Goal: Information Seeking & Learning: Learn about a topic

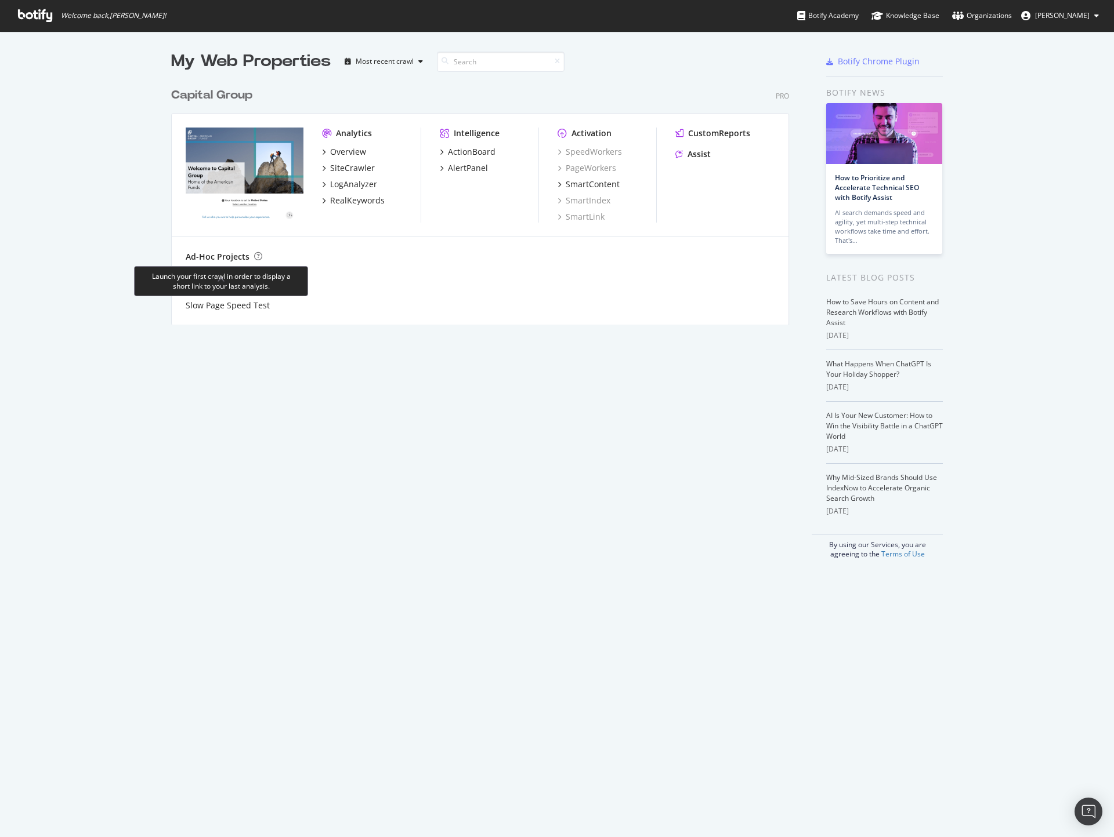
scroll to position [826, 1092]
click at [351, 149] on div "Overview" at bounding box center [348, 152] width 36 height 12
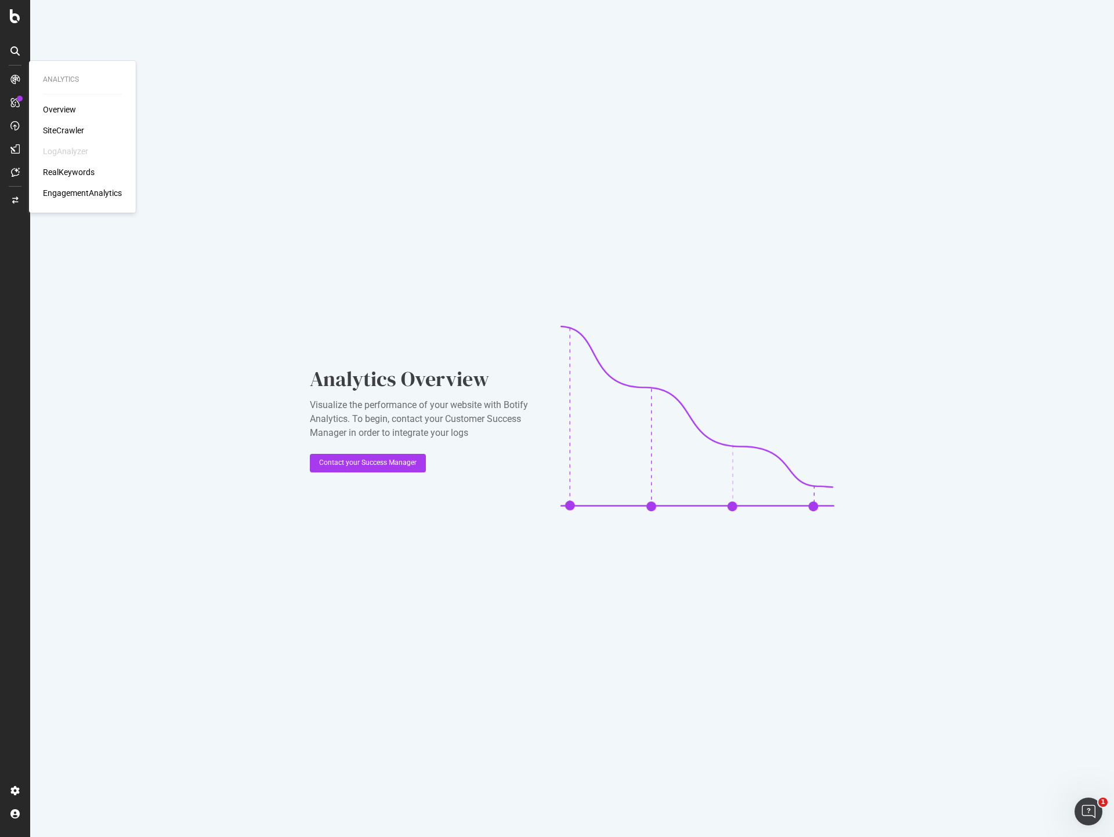
click at [53, 104] on div "Overview" at bounding box center [59, 110] width 33 height 12
click at [57, 121] on div "Overview SiteCrawler LogAnalyzer RealKeywords EngagementAnalytics" at bounding box center [82, 151] width 79 height 95
click at [60, 136] on div "Overview SiteCrawler LogAnalyzer RealKeywords EngagementAnalytics" at bounding box center [82, 151] width 79 height 95
click at [69, 127] on div "SiteCrawler" at bounding box center [63, 131] width 41 height 12
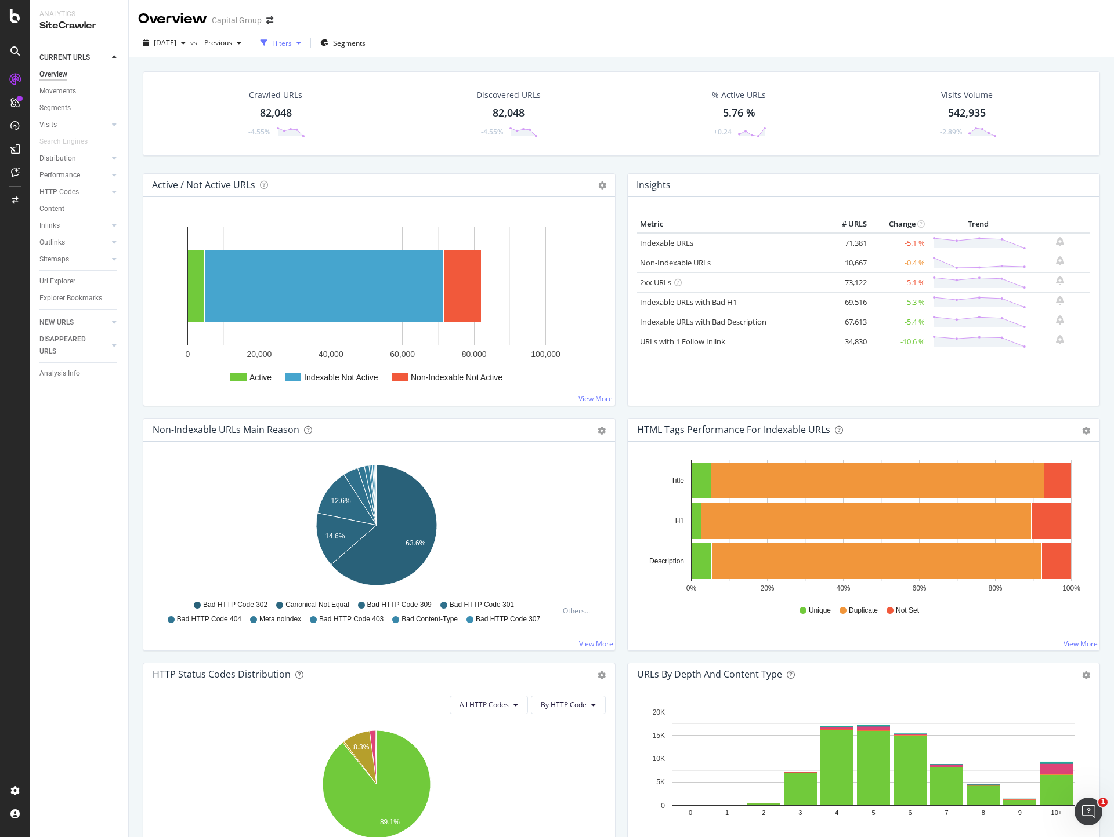
click at [292, 38] on div "Filters" at bounding box center [282, 43] width 20 height 10
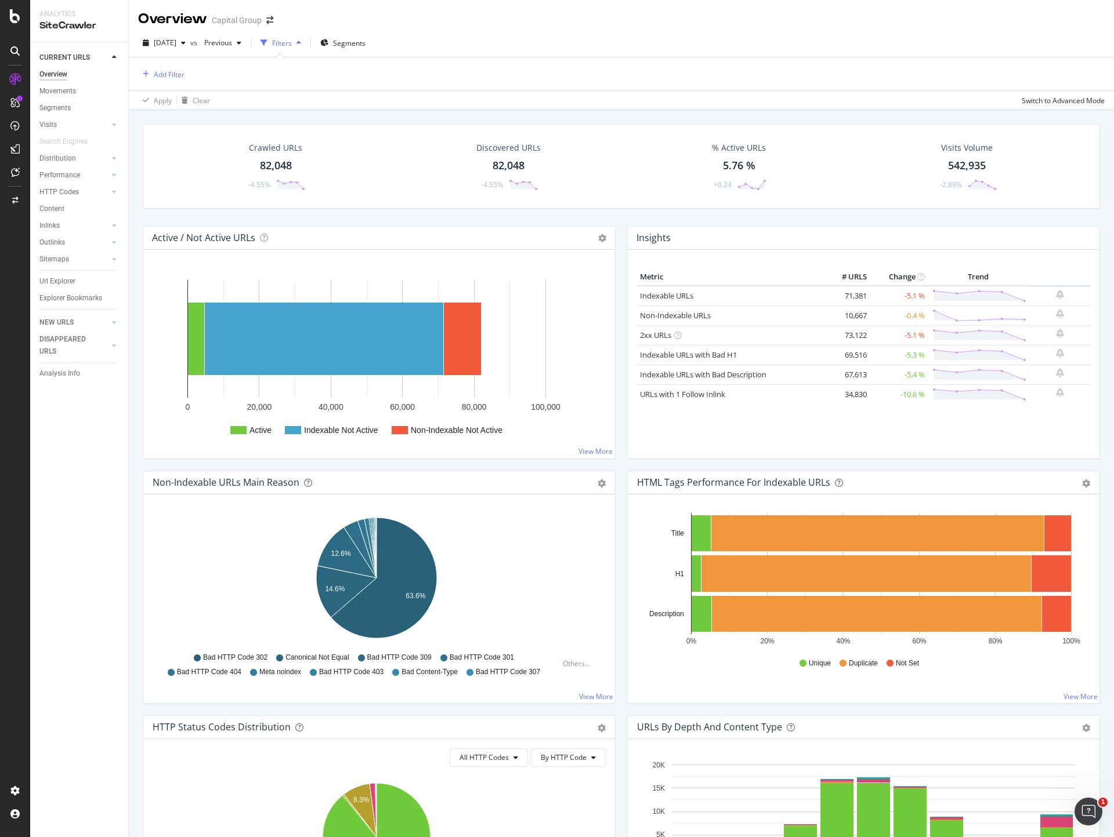
click at [190, 79] on div "Add Filter" at bounding box center [621, 73] width 966 height 33
click at [161, 75] on div "Add Filter" at bounding box center [169, 75] width 31 height 10
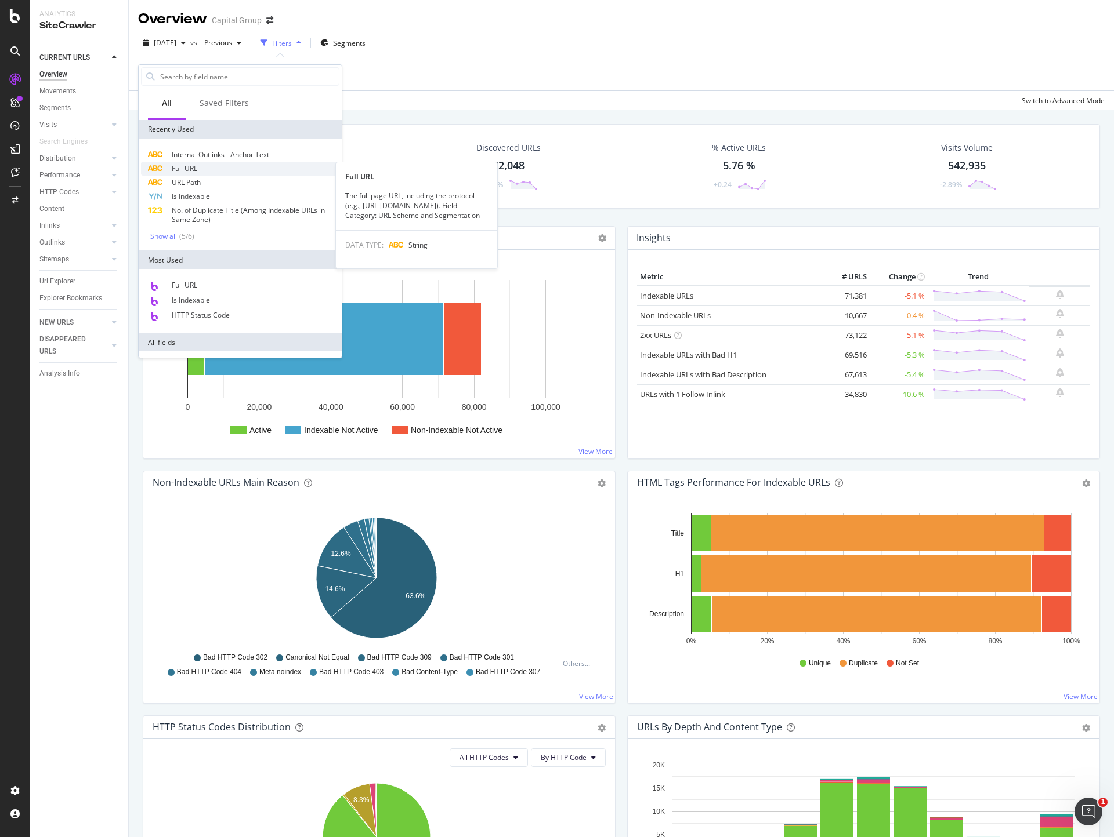
click at [186, 164] on span "Full URL" at bounding box center [185, 169] width 26 height 10
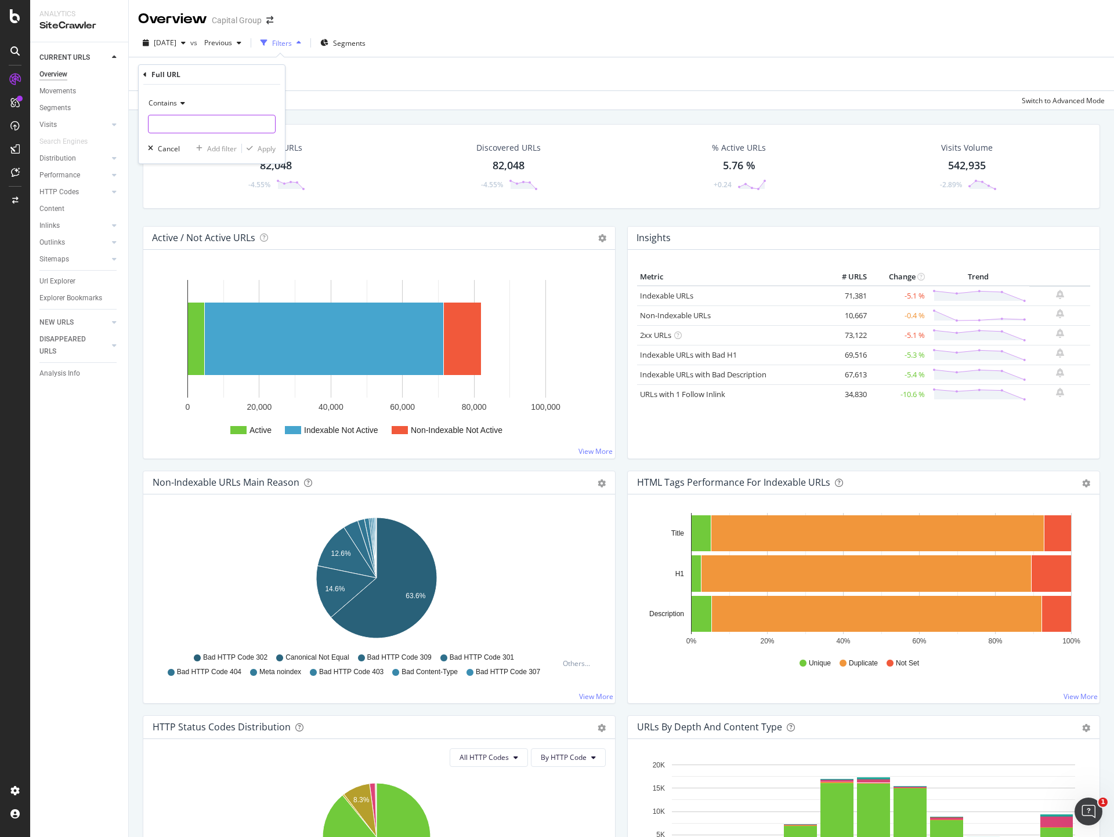
click at [178, 129] on input "text" at bounding box center [211, 124] width 126 height 19
paste input "[URL][DOMAIN_NAME]"
type input "[URL][DOMAIN_NAME]"
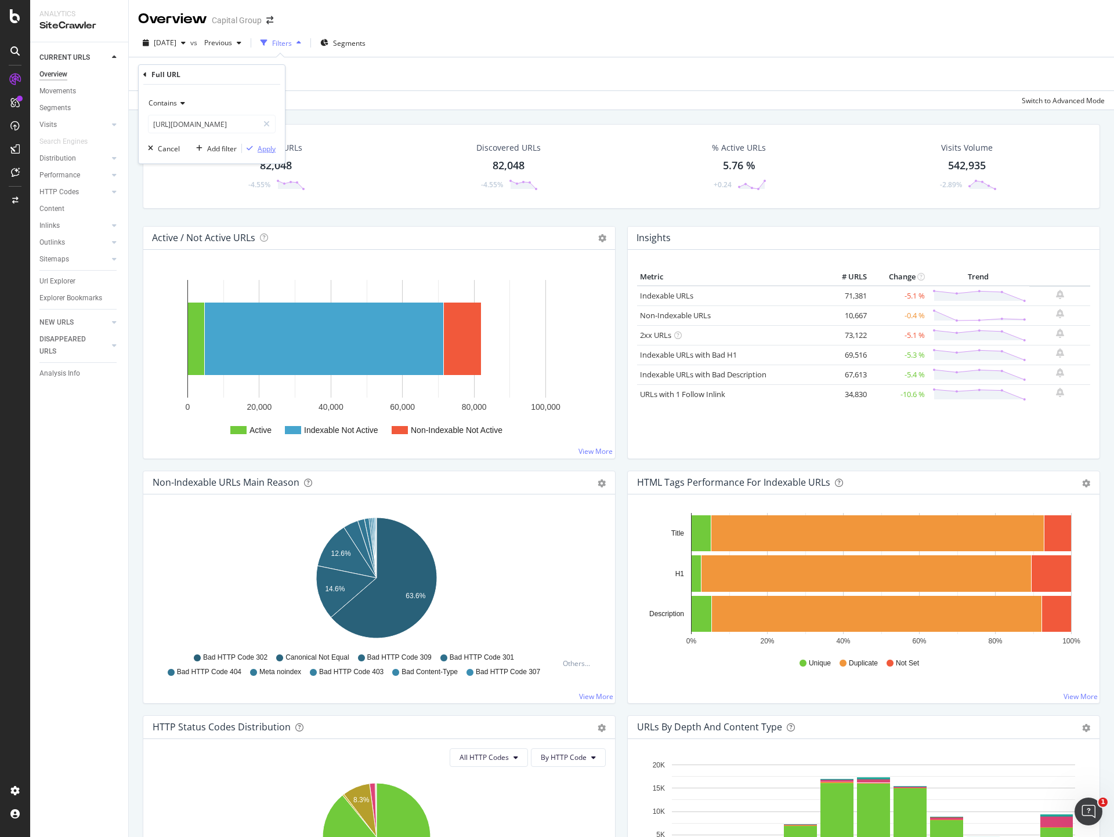
click at [271, 150] on div "Apply" at bounding box center [267, 149] width 18 height 10
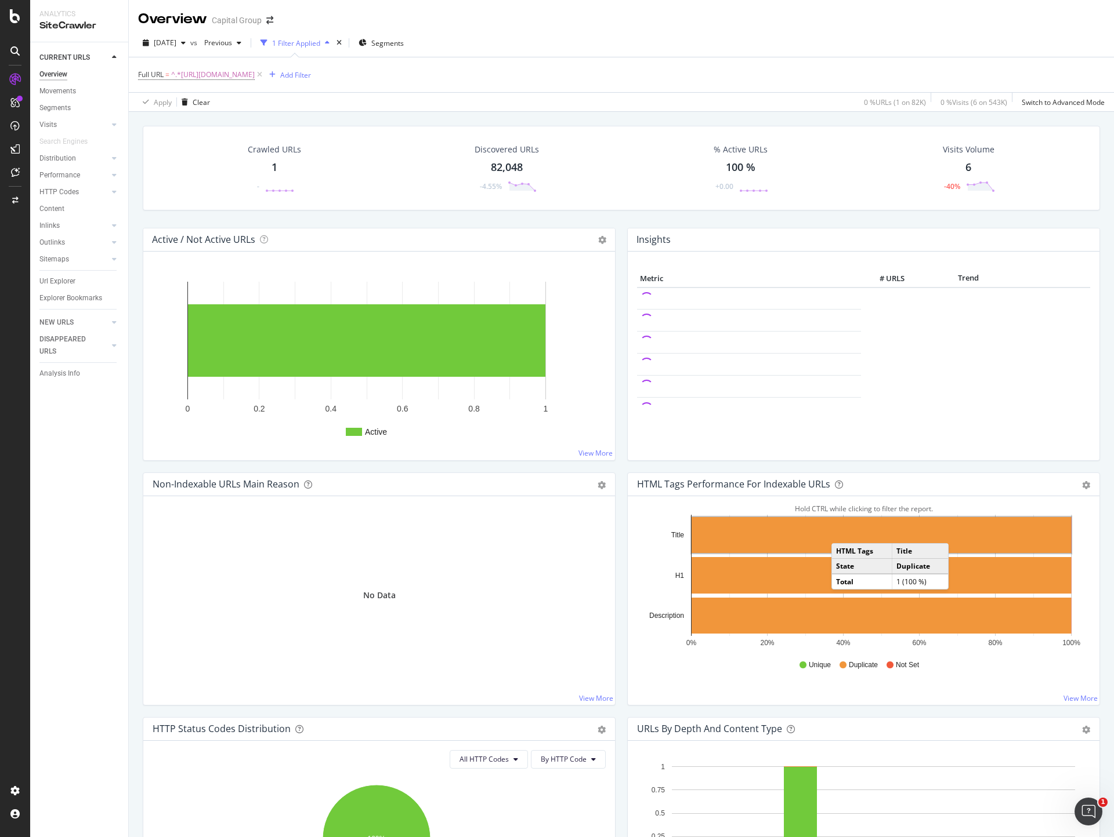
click at [837, 531] on rect "A chart." at bounding box center [880, 535] width 379 height 36
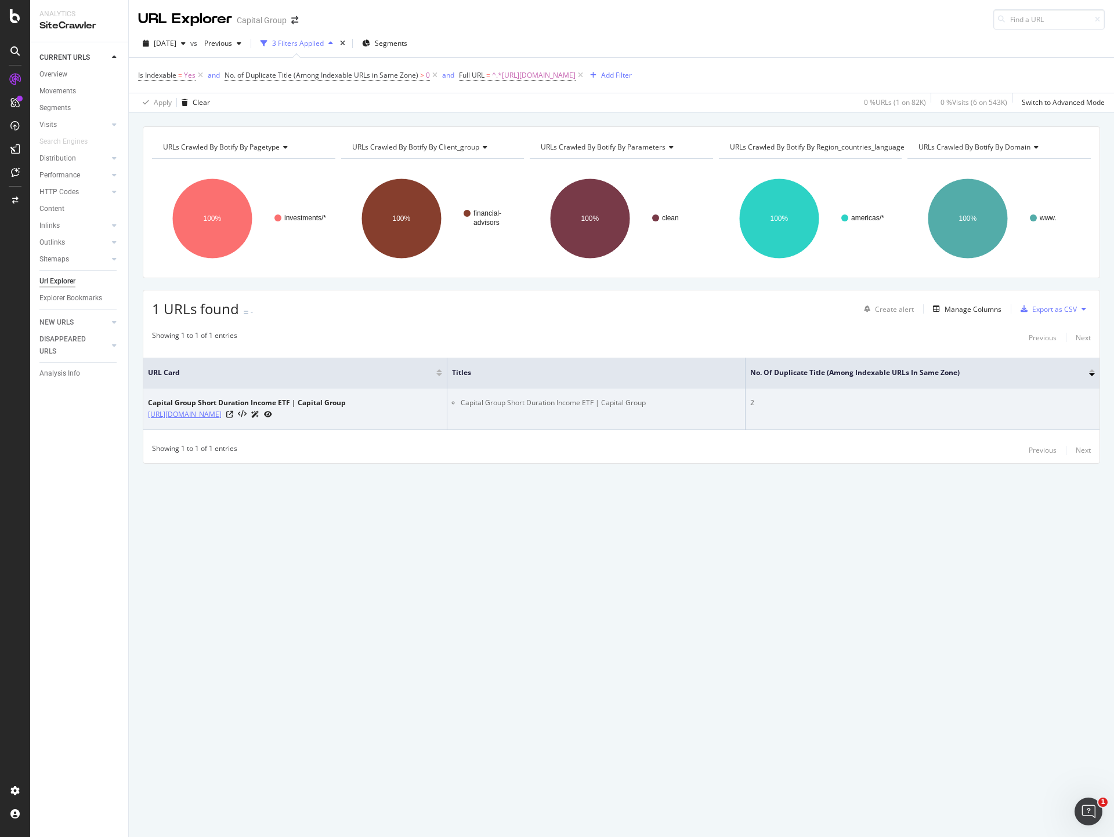
click at [222, 416] on link "[URL][DOMAIN_NAME]" at bounding box center [185, 415] width 74 height 12
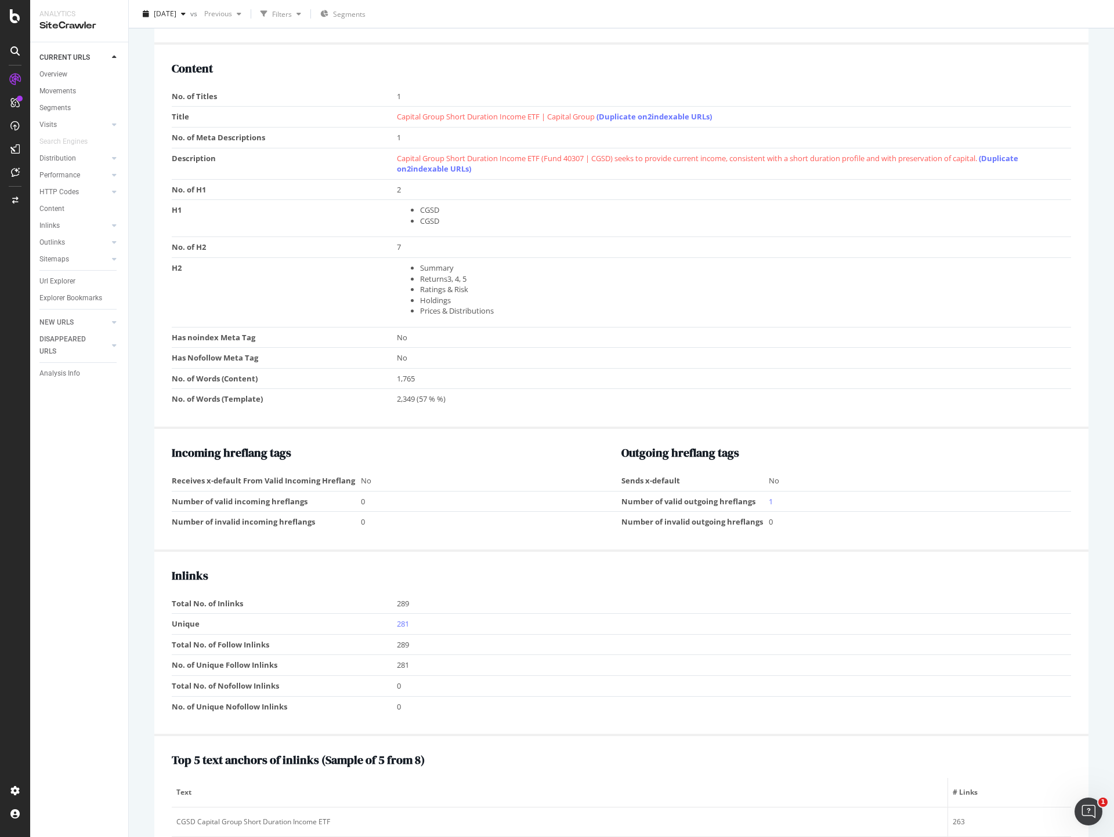
scroll to position [554, 0]
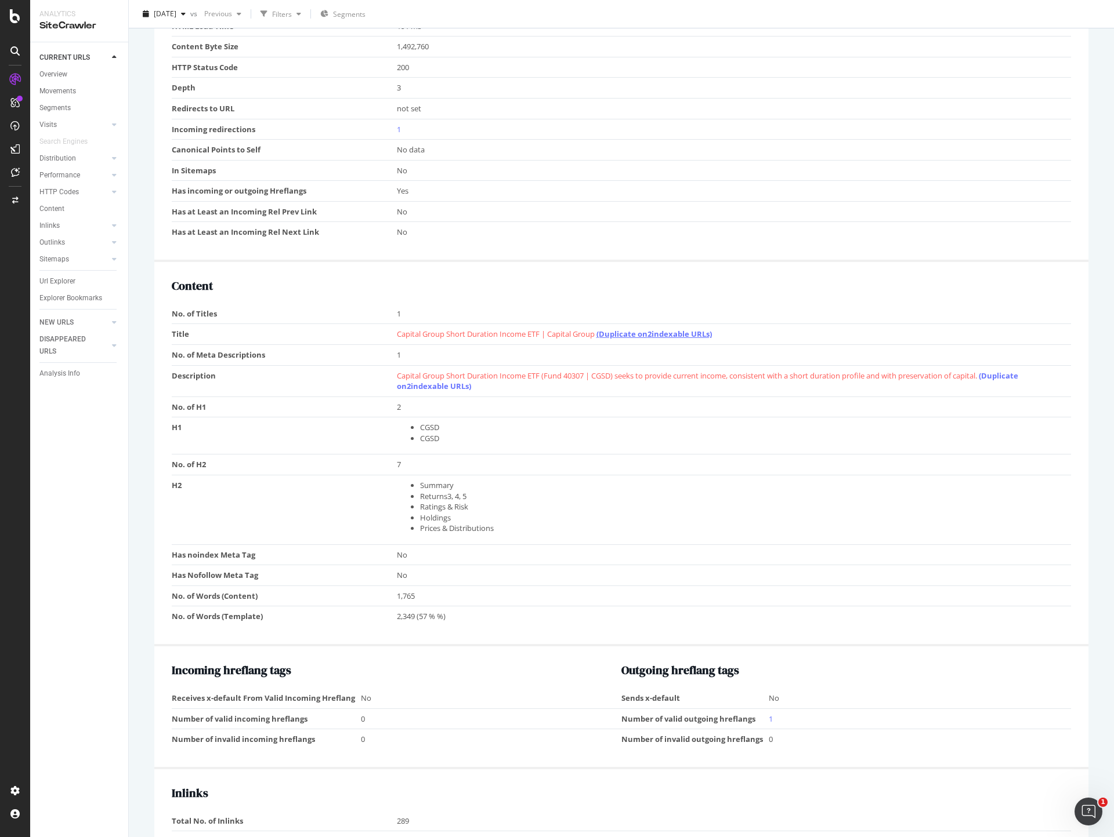
click at [635, 334] on link "(Duplicate on 2 indexable URLs)" at bounding box center [653, 334] width 115 height 10
